Goal: Information Seeking & Learning: Learn about a topic

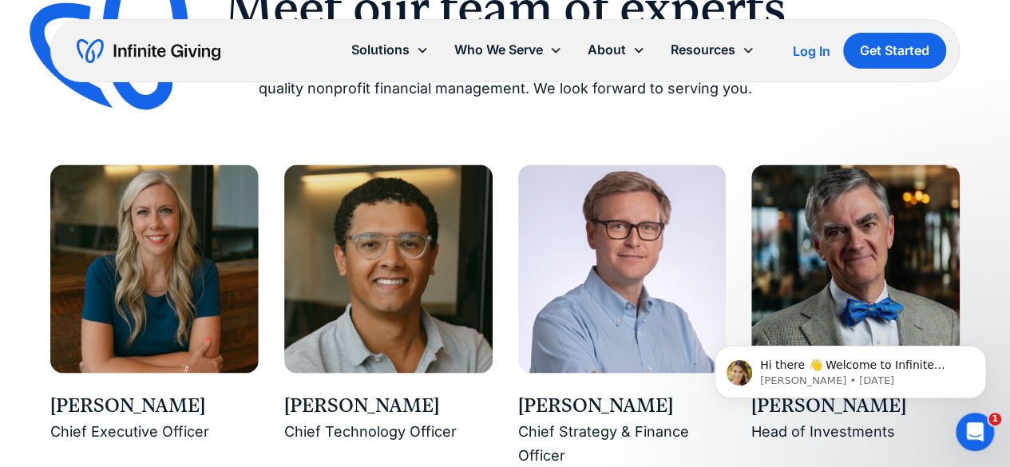
scroll to position [1329, 0]
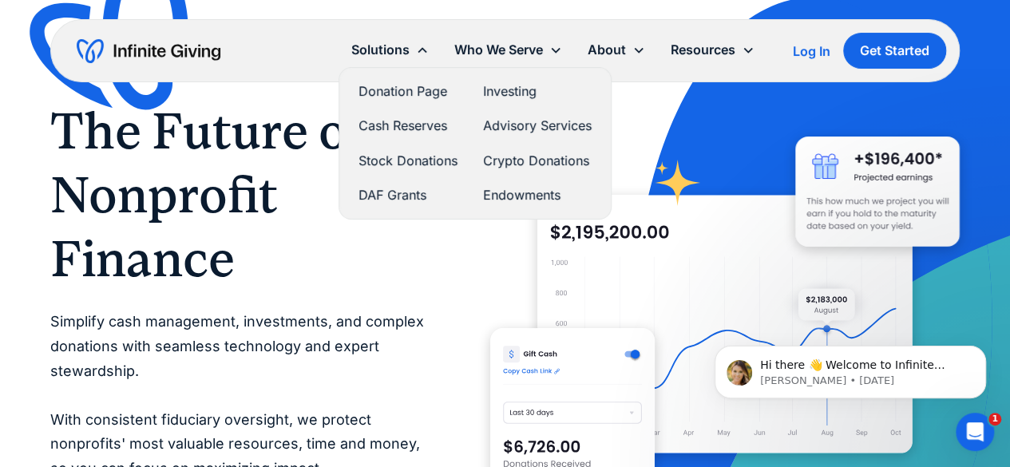
click at [385, 196] on link "DAF Grants" at bounding box center [408, 195] width 99 height 22
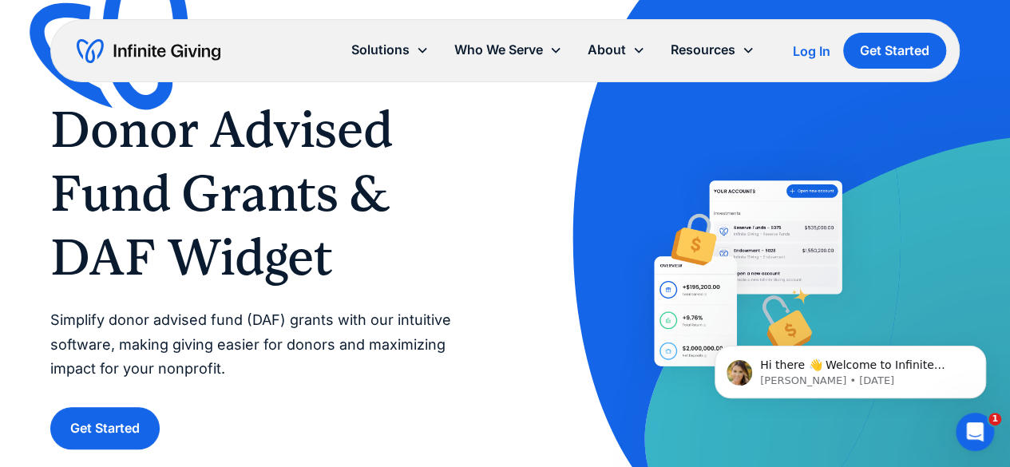
scroll to position [57, 0]
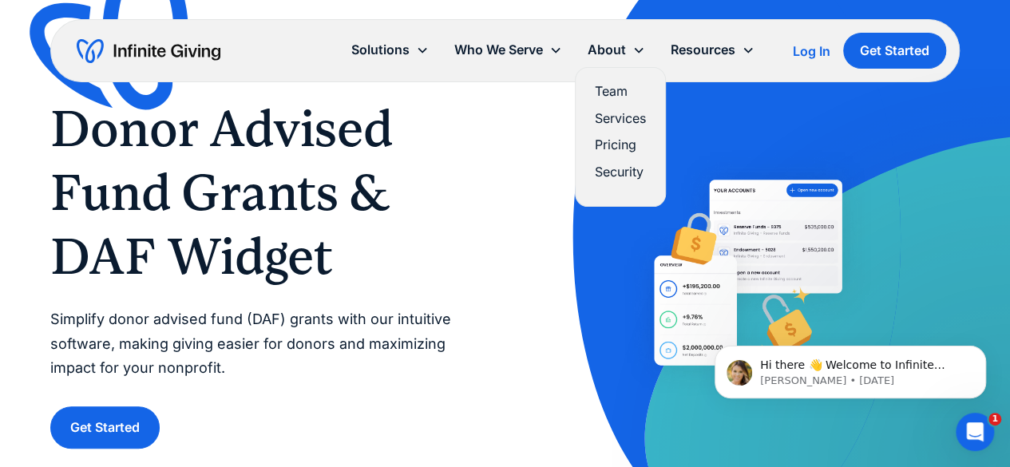
click at [609, 143] on link "Pricing" at bounding box center [620, 145] width 51 height 22
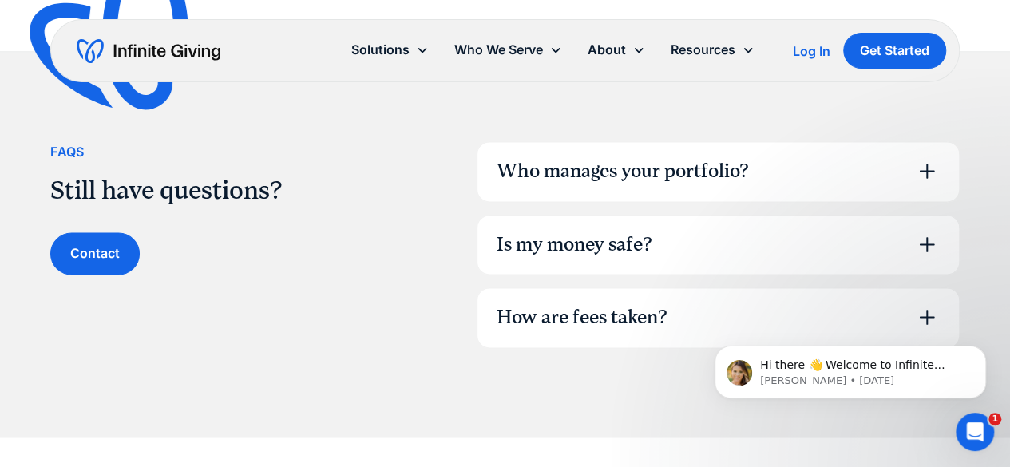
scroll to position [1151, 0]
click at [931, 236] on icon at bounding box center [927, 244] width 26 height 26
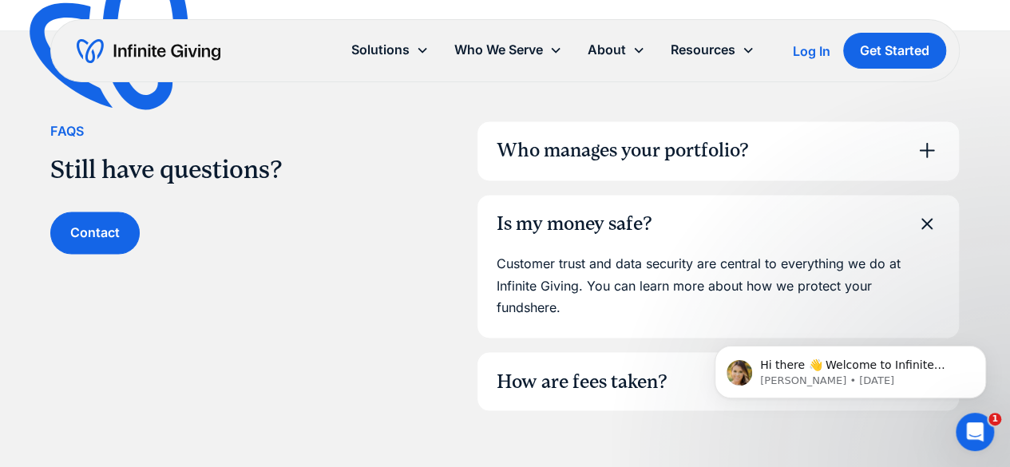
scroll to position [1172, 0]
click at [927, 215] on icon at bounding box center [927, 222] width 36 height 36
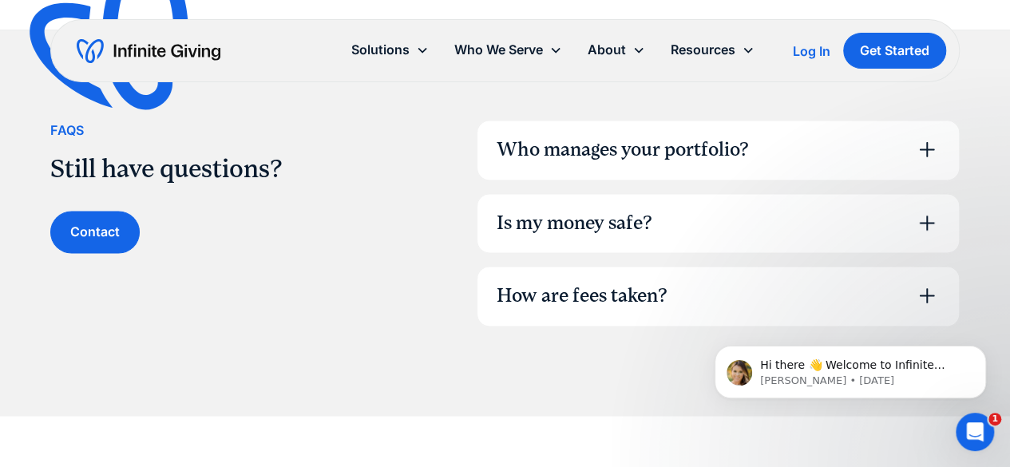
click at [937, 288] on icon at bounding box center [927, 296] width 26 height 26
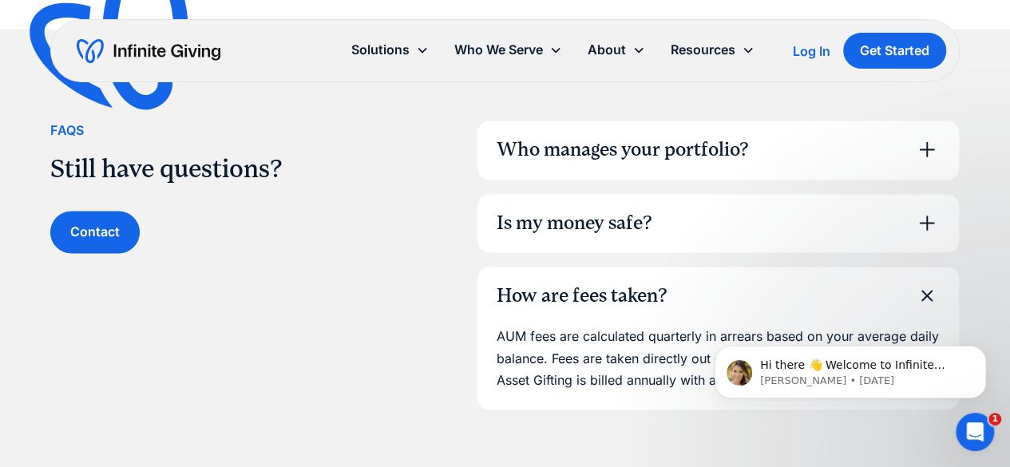
click at [937, 288] on icon at bounding box center [927, 296] width 36 height 36
click at [937, 288] on icon at bounding box center [926, 296] width 34 height 34
click at [937, 288] on icon at bounding box center [927, 296] width 36 height 36
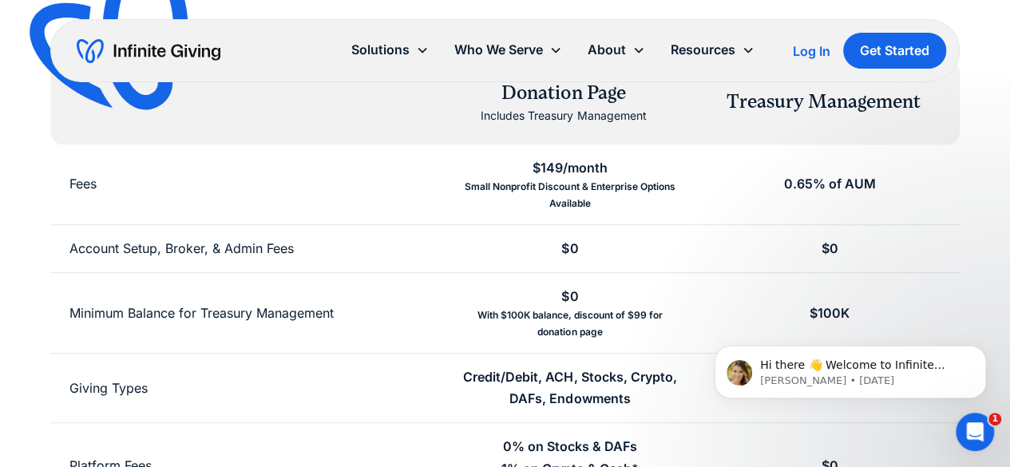
scroll to position [0, 0]
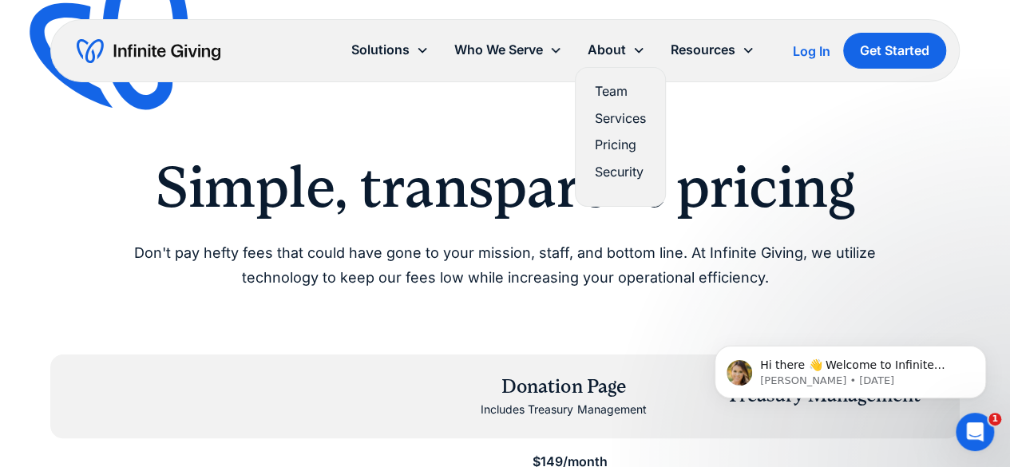
click at [608, 89] on link "Team" at bounding box center [620, 92] width 51 height 22
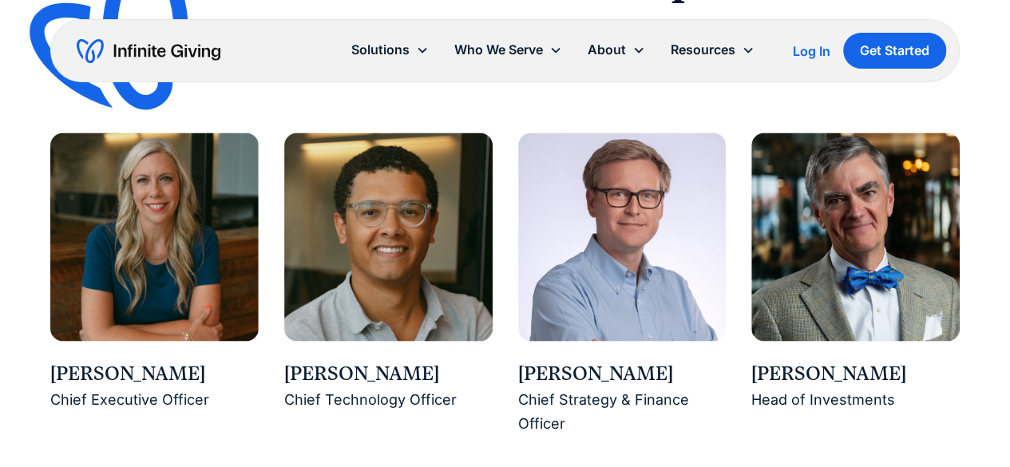
scroll to position [1325, 0]
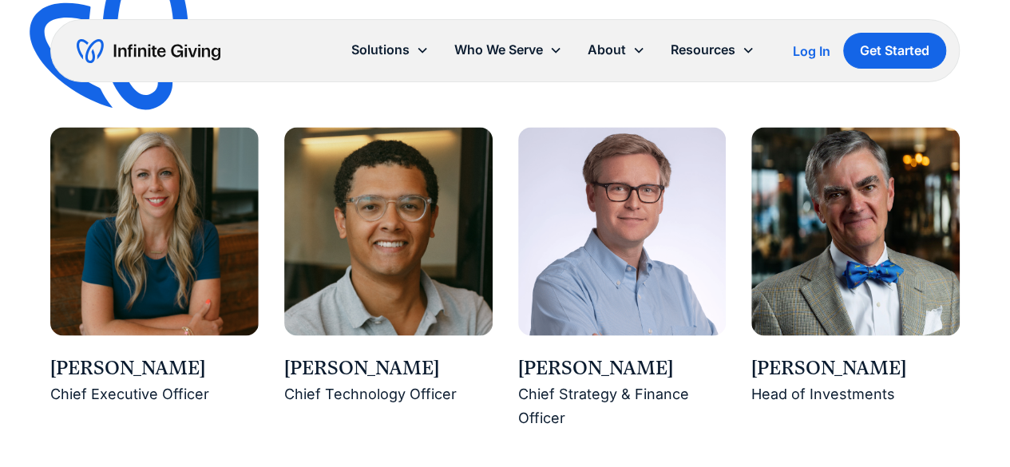
click at [107, 370] on div "Karen Houghton" at bounding box center [154, 368] width 208 height 27
click at [104, 391] on div "Chief Executive Officer" at bounding box center [154, 394] width 208 height 25
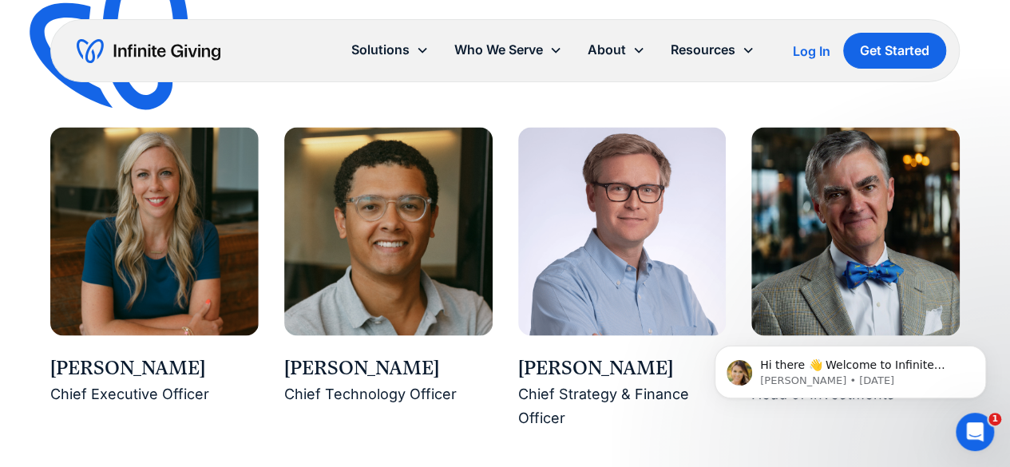
scroll to position [0, 0]
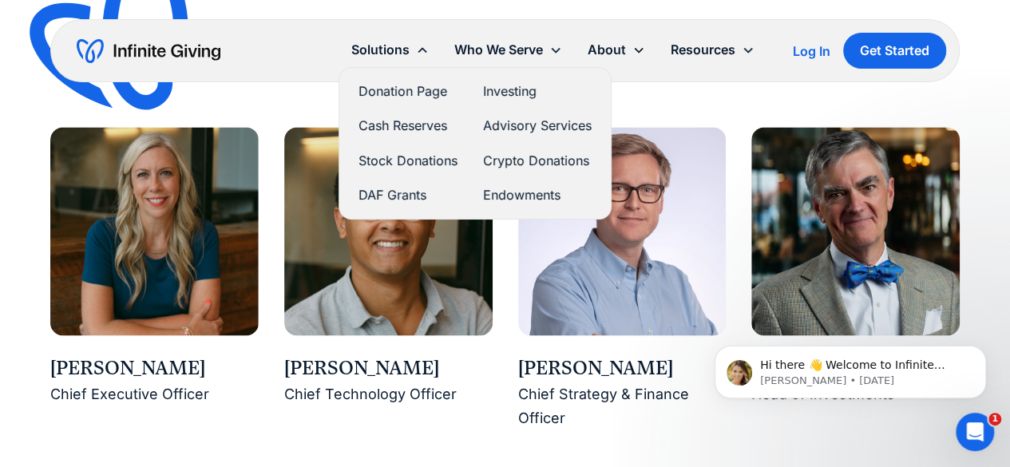
click at [513, 196] on link "Endowments" at bounding box center [537, 195] width 109 height 22
